Goal: Task Accomplishment & Management: Manage account settings

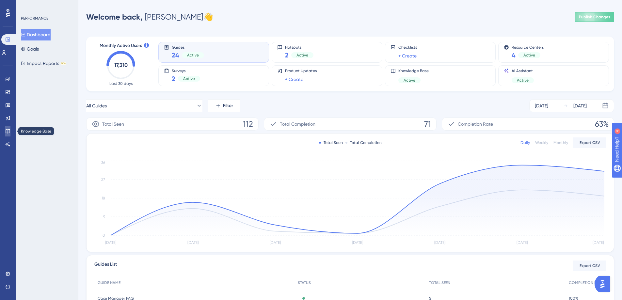
click at [9, 126] on link at bounding box center [7, 131] width 5 height 10
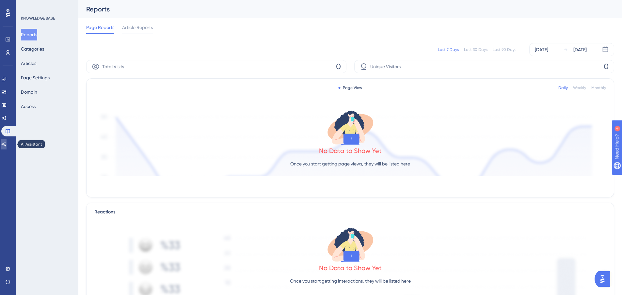
click at [6, 144] on icon at bounding box center [4, 144] width 5 height 4
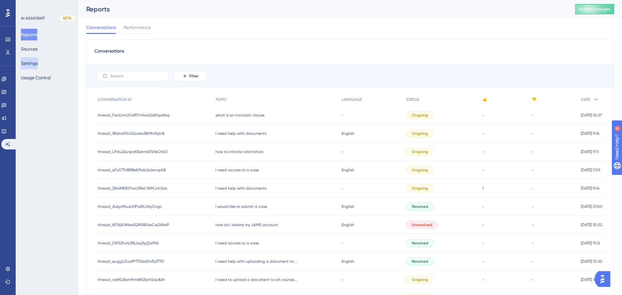
click at [33, 64] on button "Settings" at bounding box center [29, 63] width 17 height 12
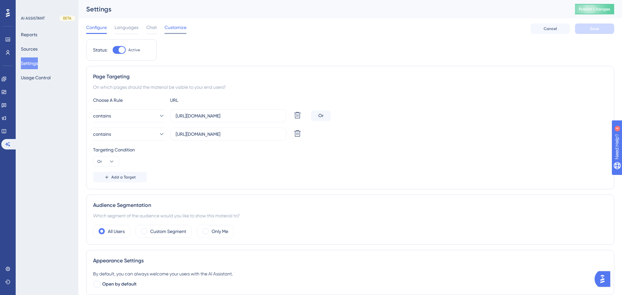
click at [170, 28] on span "Customize" at bounding box center [176, 28] width 22 height 8
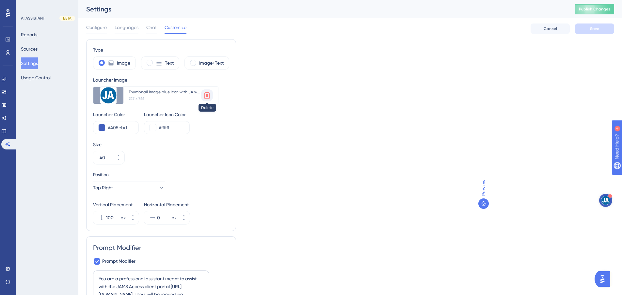
click at [206, 97] on icon at bounding box center [207, 95] width 7 height 7
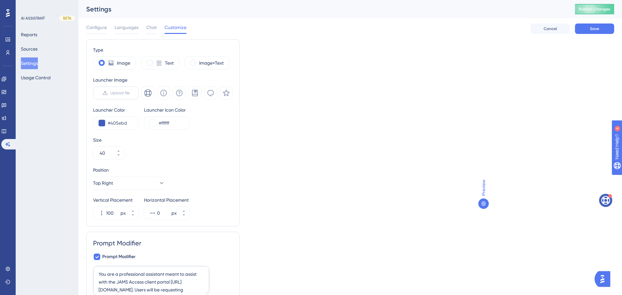
click at [112, 92] on span "Upload file" at bounding box center [119, 92] width 19 height 5
click at [130, 93] on input "Upload file" at bounding box center [130, 93] width 0 height 0
click at [124, 27] on span "Languages" at bounding box center [127, 28] width 24 height 8
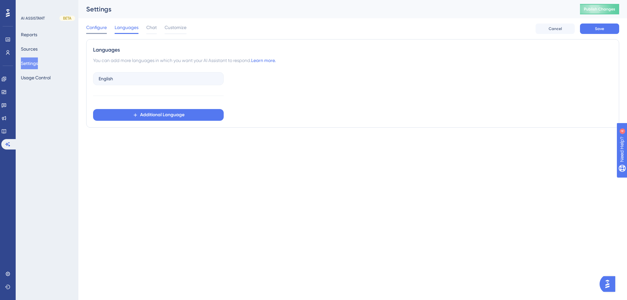
click at [90, 30] on span "Configure" at bounding box center [96, 28] width 21 height 8
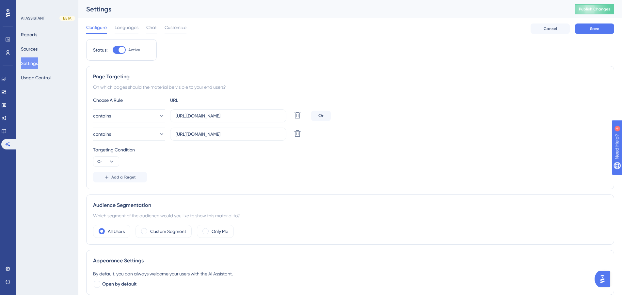
click at [121, 21] on div "Configure Languages Chat Customize Cancel Save" at bounding box center [350, 28] width 528 height 21
click at [124, 27] on span "Languages" at bounding box center [127, 28] width 24 height 8
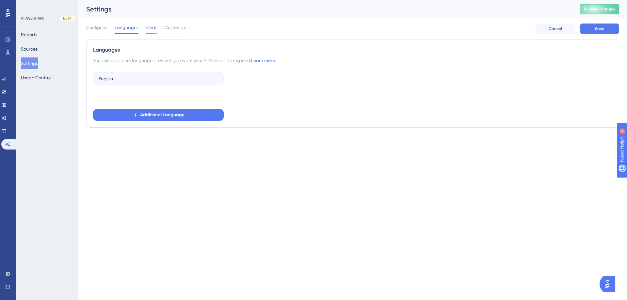
click at [154, 25] on span "Chat" at bounding box center [151, 28] width 10 height 8
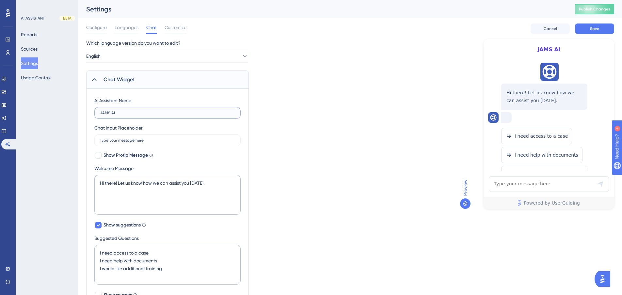
click at [117, 112] on input "JAMS AI" at bounding box center [167, 113] width 135 height 5
drag, startPoint x: 122, startPoint y: 112, endPoint x: 37, endPoint y: 105, distance: 84.9
click at [78, 105] on div "Performance Users Engagement Widgets Feedback Product Updates Knowledge Base AI…" at bounding box center [350, 274] width 544 height 548
type input "JAMS Assist"
click at [594, 26] on button "Save" at bounding box center [594, 29] width 39 height 10
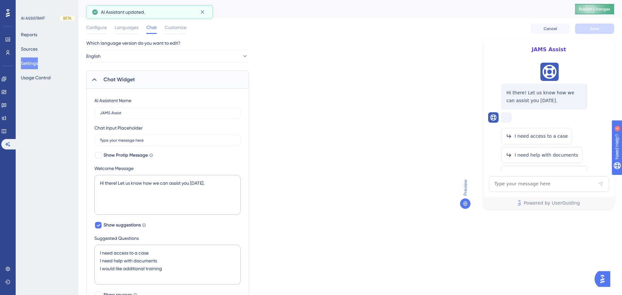
click at [599, 6] on button "Publish Changes" at bounding box center [594, 9] width 39 height 10
click at [129, 30] on span "Languages" at bounding box center [127, 28] width 24 height 8
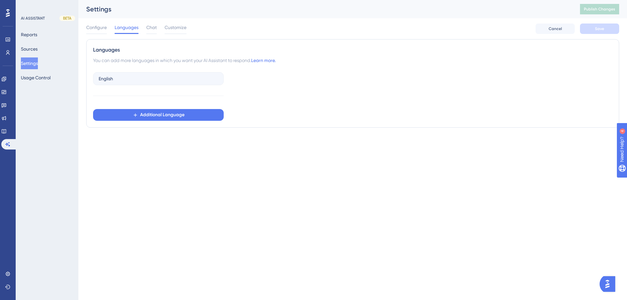
click at [157, 27] on div "Configure Languages Chat Customize" at bounding box center [136, 29] width 100 height 10
click at [151, 27] on span "Chat" at bounding box center [151, 28] width 10 height 8
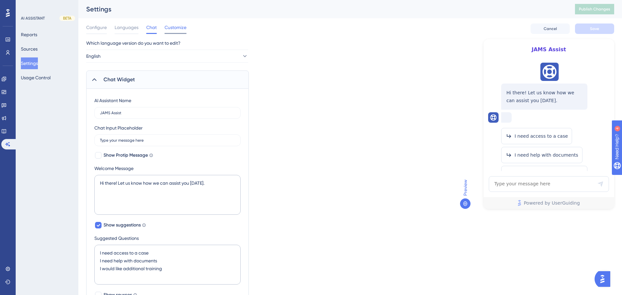
click at [173, 27] on span "Customize" at bounding box center [176, 28] width 22 height 8
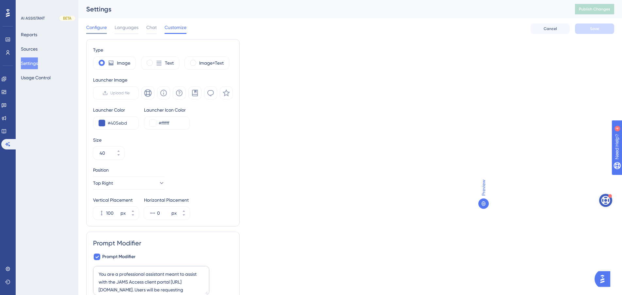
click at [93, 27] on span "Configure" at bounding box center [96, 28] width 21 height 8
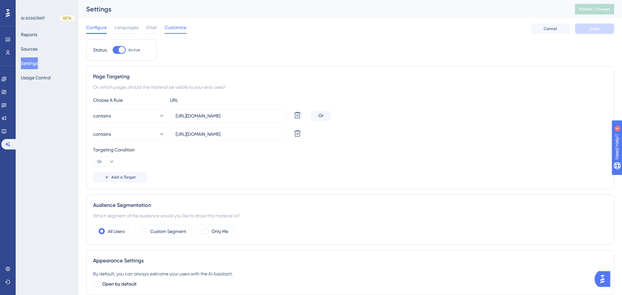
click at [168, 31] on span "Customize" at bounding box center [176, 28] width 22 height 8
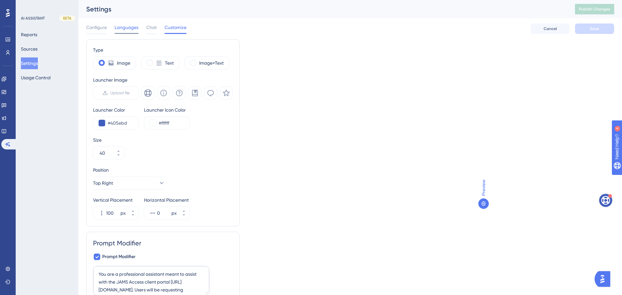
click at [117, 30] on span "Languages" at bounding box center [127, 28] width 24 height 8
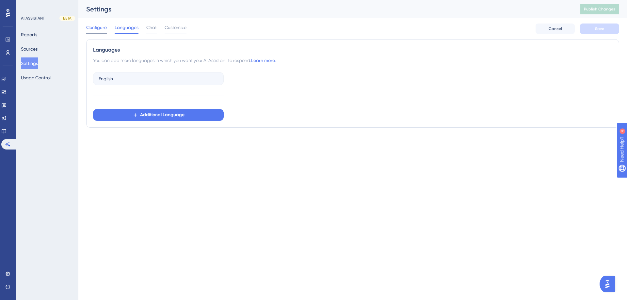
click at [86, 28] on div "Performance Users Engagement Widgets Feedback Product Updates Knowledge Base AI…" at bounding box center [352, 71] width 549 height 143
click at [100, 28] on span "Configure" at bounding box center [96, 28] width 21 height 8
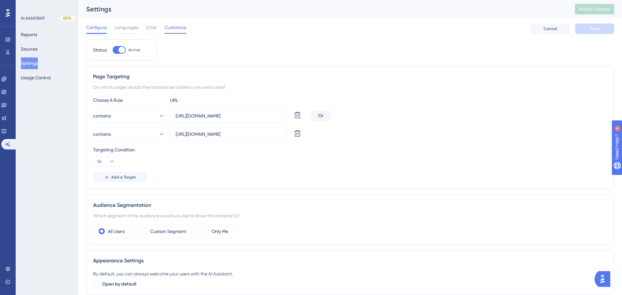
click at [173, 29] on span "Customize" at bounding box center [176, 28] width 22 height 8
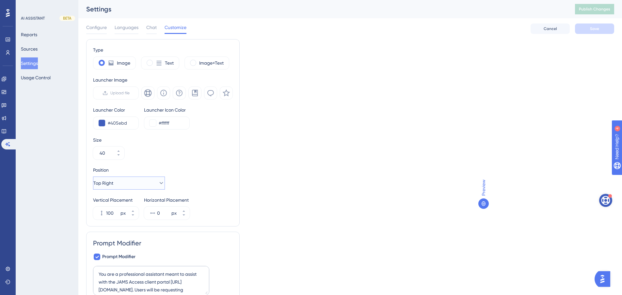
click at [110, 182] on span "Top Right" at bounding box center [103, 183] width 20 height 8
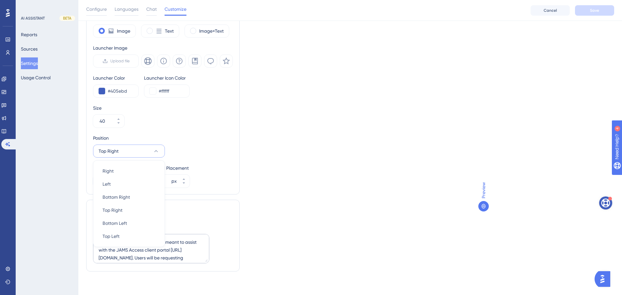
click at [385, 133] on div "Type Image Text Image+Text Launcher Image Upload file Launcher Color #405ebd La…" at bounding box center [350, 142] width 528 height 270
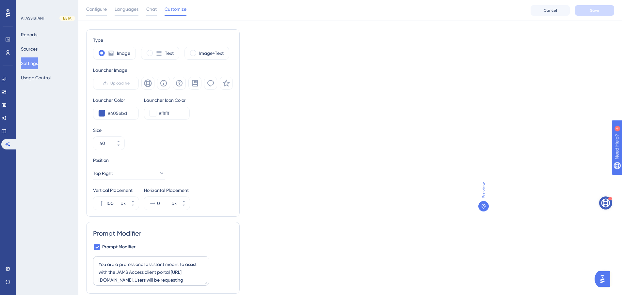
scroll to position [0, 0]
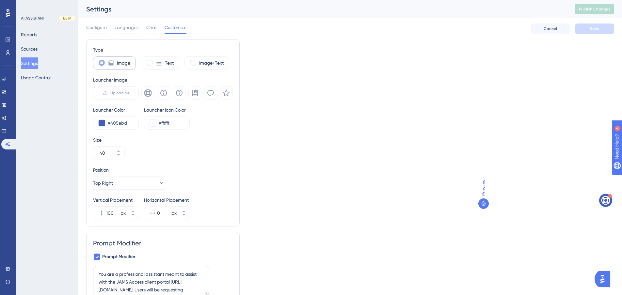
click at [125, 62] on label "Image" at bounding box center [123, 63] width 13 height 8
click at [122, 65] on label "Image" at bounding box center [123, 63] width 13 height 8
click at [113, 92] on span "Upload file" at bounding box center [119, 92] width 19 height 5
click at [130, 93] on input "Upload file" at bounding box center [130, 93] width 0 height 0
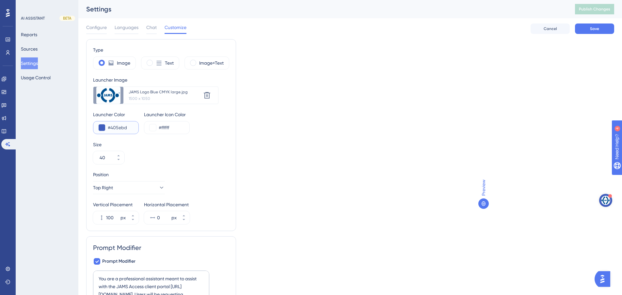
click at [111, 127] on input "#405ebd" at bounding box center [120, 128] width 25 height 8
click at [100, 127] on button at bounding box center [102, 127] width 7 height 7
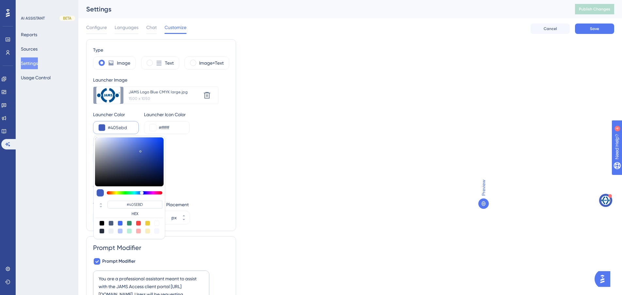
type input "#4360bb"
type input "#4360BB"
type input "#4d69c0"
type input "#4D69C0"
type input "#c7d2f3"
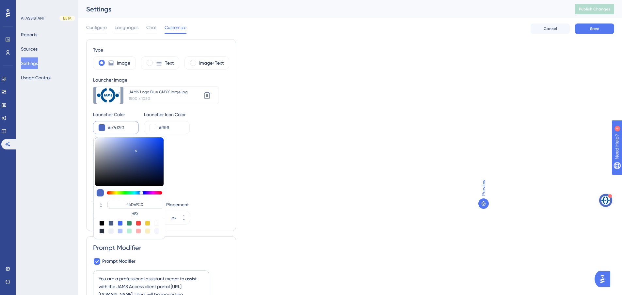
type input "#C7D2F3"
type input "#ffffff"
type input "#FFFFFF"
drag, startPoint x: 139, startPoint y: 151, endPoint x: 37, endPoint y: 116, distance: 108.0
click at [78, 116] on div "Performance Users Engagement Widgets Feedback Product Updates Knowledge Base AI…" at bounding box center [350, 162] width 544 height 324
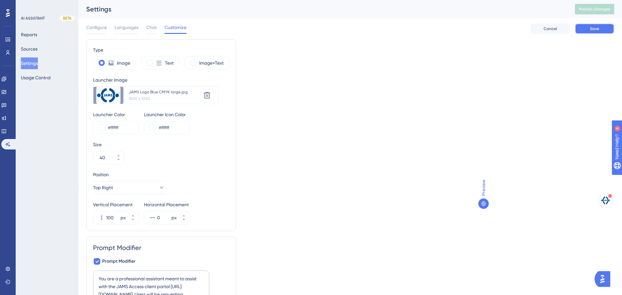
click at [601, 32] on button "Save" at bounding box center [594, 29] width 39 height 10
click at [606, 278] on img "Open AI Assistant Launcher" at bounding box center [603, 279] width 12 height 12
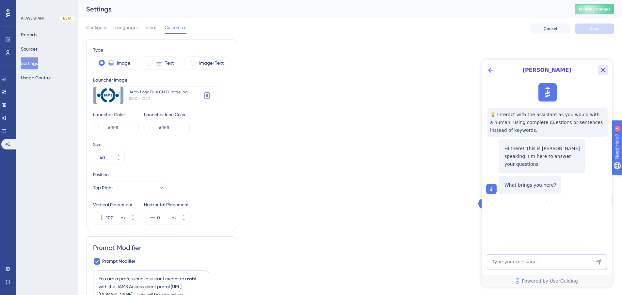
drag, startPoint x: 608, startPoint y: 69, endPoint x: 1087, endPoint y: 128, distance: 483.2
click at [607, 69] on button "Close Button" at bounding box center [603, 70] width 10 height 10
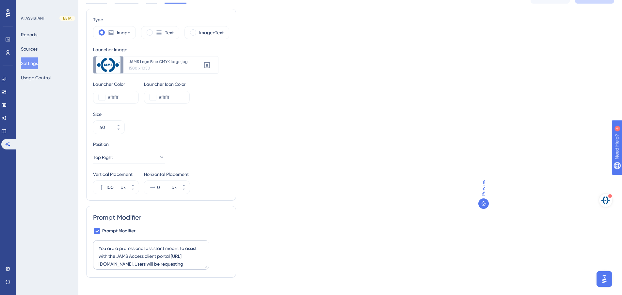
scroll to position [39, 0]
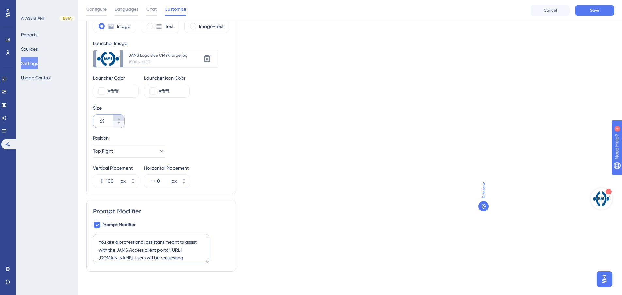
click at [119, 116] on button "69" at bounding box center [119, 118] width 12 height 7
click at [121, 124] on button "61" at bounding box center [119, 124] width 12 height 7
click at [106, 121] on input "60" at bounding box center [106, 121] width 12 height 8
click at [104, 121] on input "60" at bounding box center [106, 121] width 12 height 8
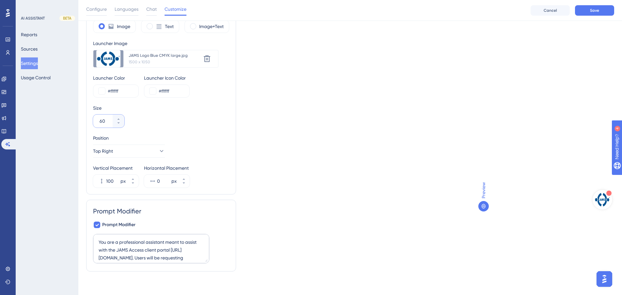
drag, startPoint x: 104, startPoint y: 121, endPoint x: 57, endPoint y: 114, distance: 47.2
click at [78, 114] on div "Performance Users Engagement Widgets Feedback Product Updates Knowledge Base AI…" at bounding box center [350, 124] width 544 height 327
click at [106, 120] on input "300" at bounding box center [106, 121] width 12 height 8
type input "050"
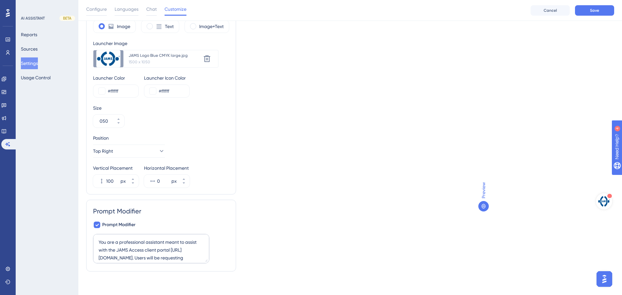
drag, startPoint x: 168, startPoint y: 146, endPoint x: 181, endPoint y: 146, distance: 12.4
click at [170, 146] on div "Position Top Right" at bounding box center [161, 146] width 136 height 24
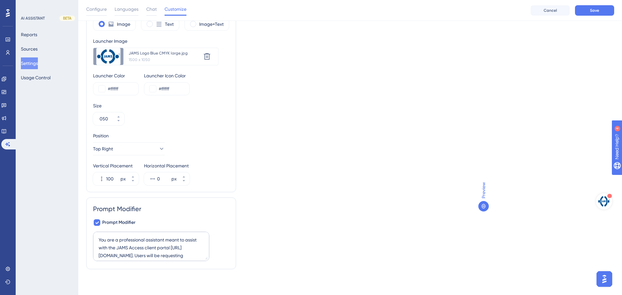
scroll to position [42, 0]
click at [131, 148] on button "Top Right" at bounding box center [129, 148] width 72 height 13
click at [119, 170] on div "Right Right" at bounding box center [129, 168] width 53 height 13
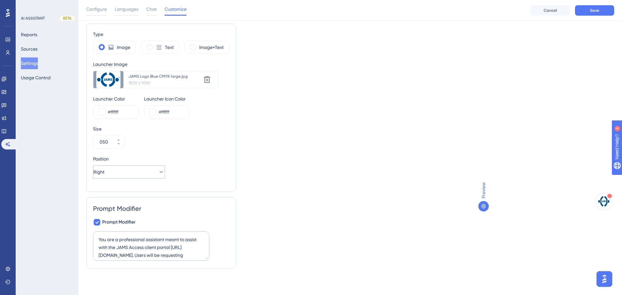
scroll to position [18, 0]
click at [119, 170] on button "Right" at bounding box center [129, 172] width 72 height 13
click at [117, 238] on div "Bottom Left Bottom Left" at bounding box center [129, 244] width 53 height 13
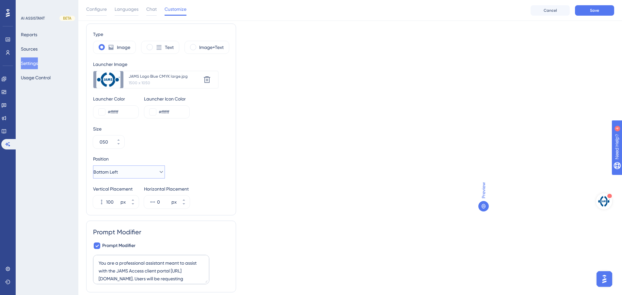
click at [134, 173] on button "Bottom Left" at bounding box center [129, 172] width 72 height 13
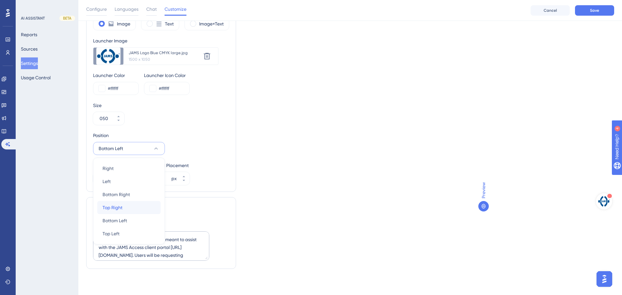
drag, startPoint x: 116, startPoint y: 205, endPoint x: 154, endPoint y: 192, distance: 40.9
click at [116, 206] on span "Top Right" at bounding box center [113, 208] width 20 height 8
click at [419, 127] on div "Type Image Text Image+Text Launcher Image Upload new image JAMS Logo Blue CMYK …" at bounding box center [350, 137] width 528 height 274
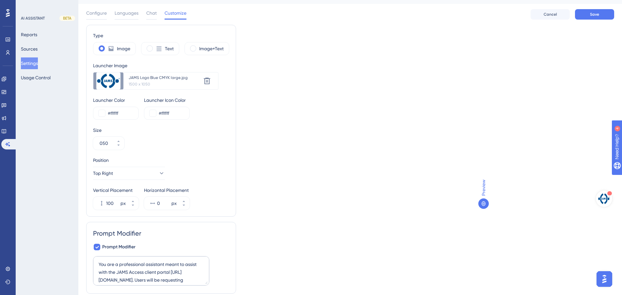
scroll to position [0, 0]
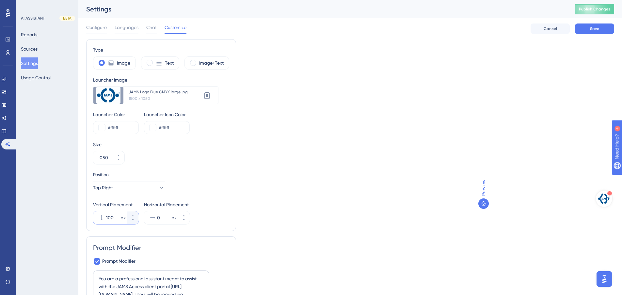
click at [112, 217] on input "100" at bounding box center [112, 218] width 13 height 8
type input "300"
click at [337, 173] on div "Type Image Text Image+Text Launcher Image Upload new image JAMS Logo Blue CMYK …" at bounding box center [350, 176] width 528 height 274
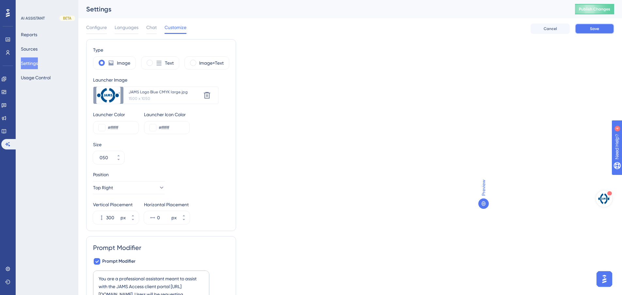
click at [594, 27] on span "Save" at bounding box center [594, 28] width 9 height 5
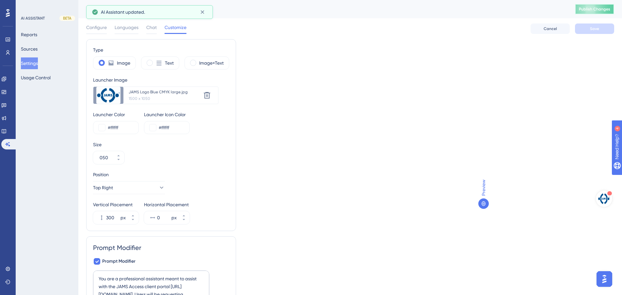
click at [604, 7] on span "Publish Changes" at bounding box center [594, 9] width 31 height 5
